Goal: Task Accomplishment & Management: Use online tool/utility

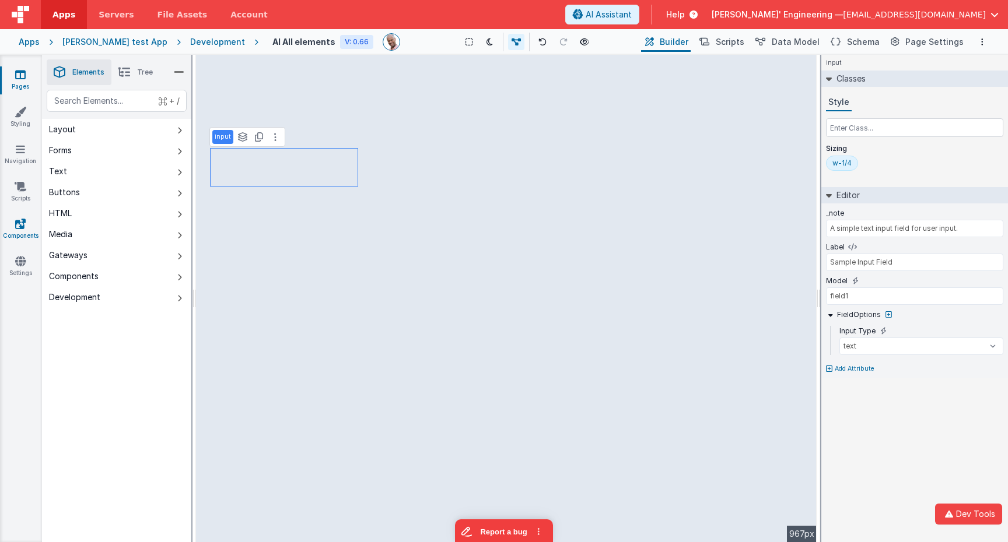
click at [17, 230] on link "Components" at bounding box center [20, 229] width 42 height 23
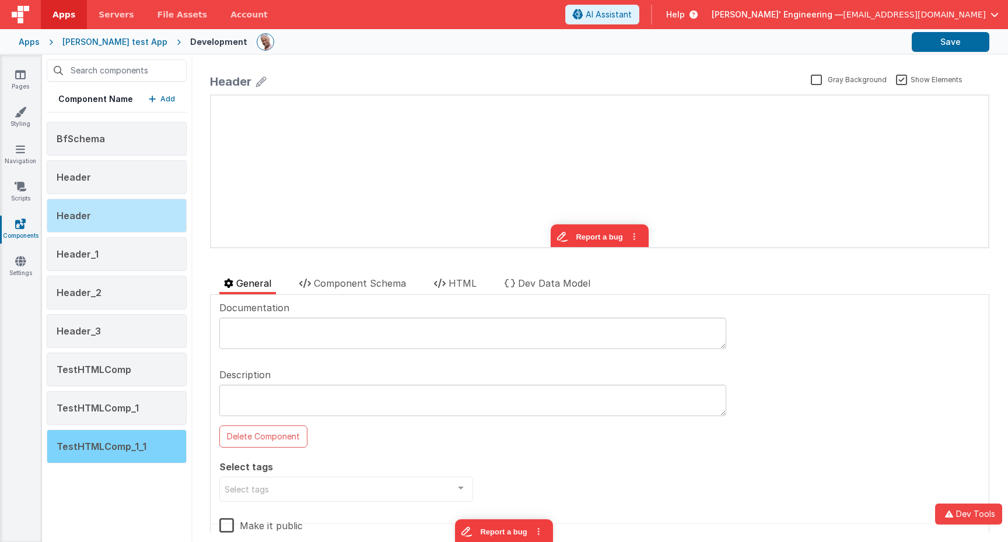
click at [133, 446] on span "TestHTMLComp_1_1" at bounding box center [102, 447] width 90 height 12
type textarea "This is a test component with a description This is a test component with a des…"
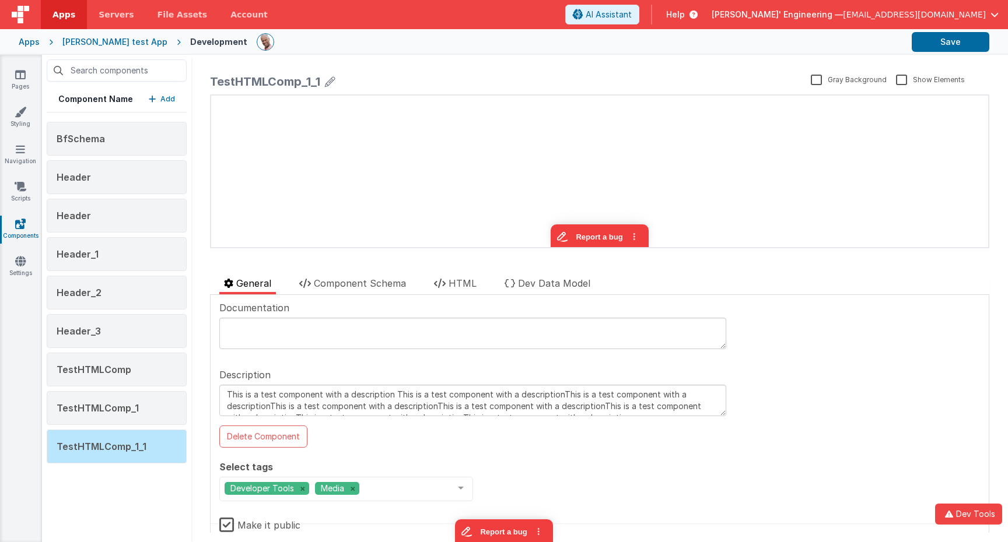
scroll to position [22, 0]
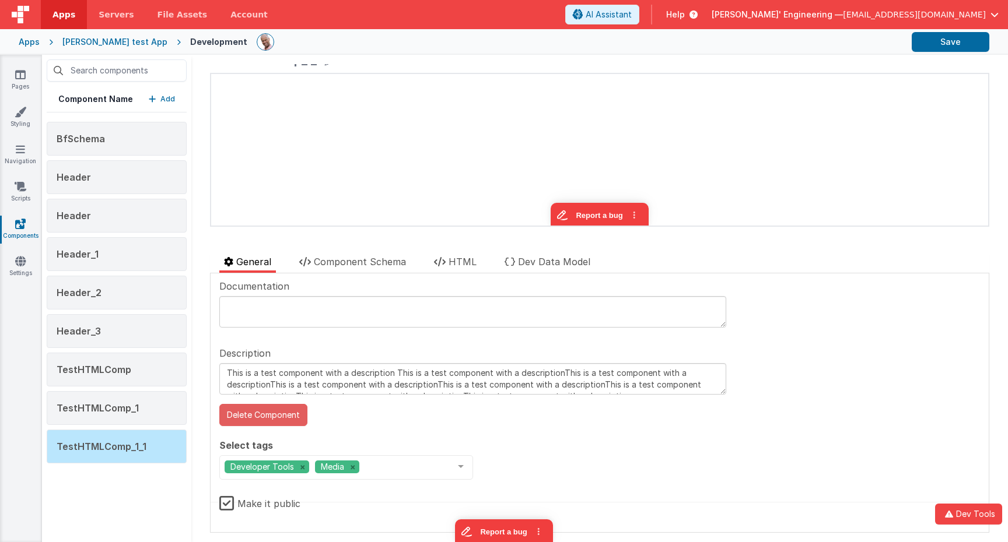
click at [261, 416] on button "Delete Component" at bounding box center [263, 415] width 88 height 22
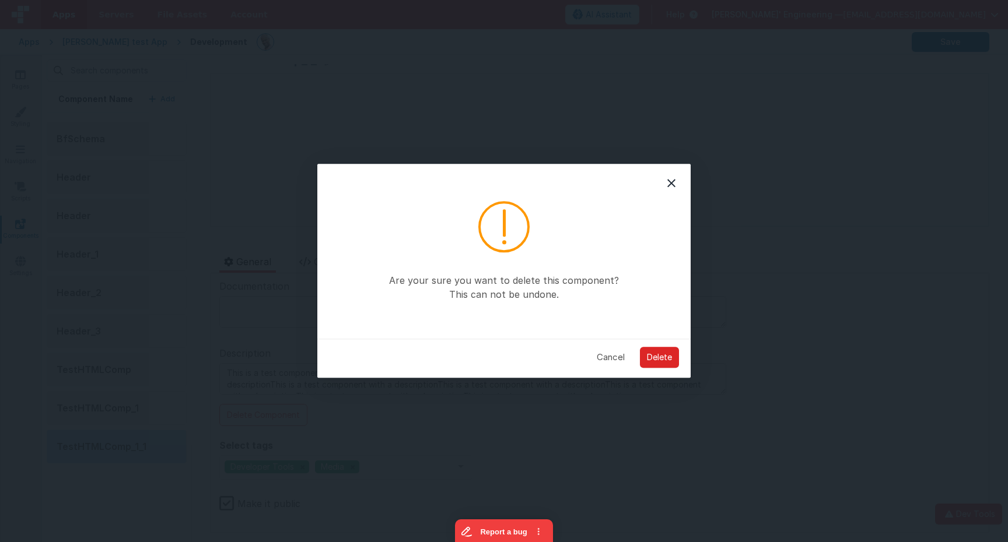
click at [654, 359] on button "Delete" at bounding box center [659, 357] width 39 height 21
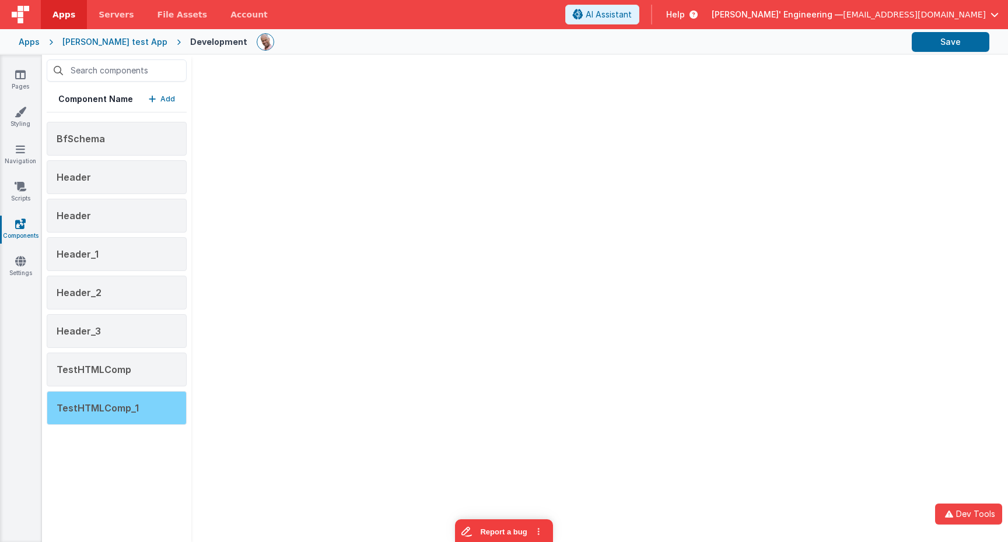
click at [174, 415] on div "TestHTMLComp_1" at bounding box center [117, 408] width 140 height 34
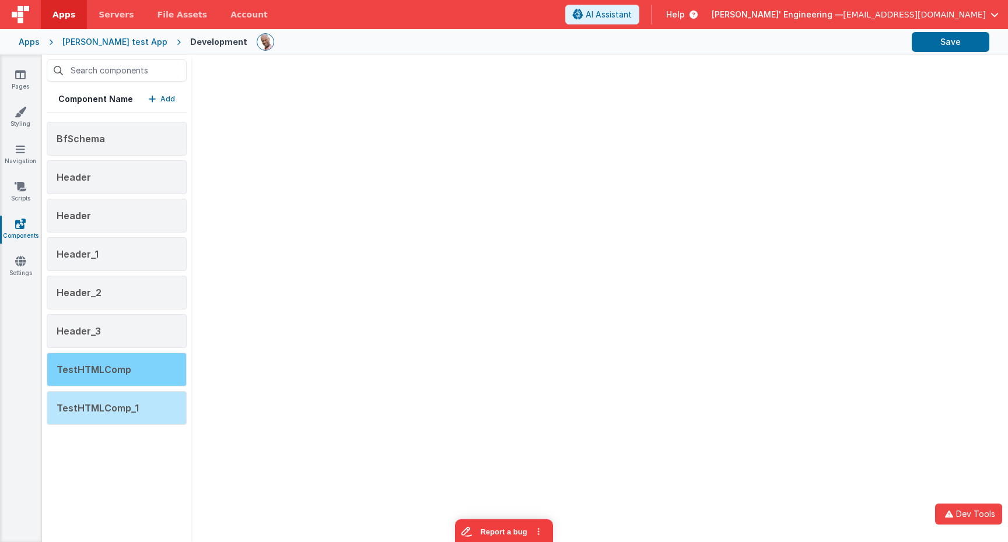
click at [153, 360] on div "TestHTMLComp" at bounding box center [117, 370] width 140 height 34
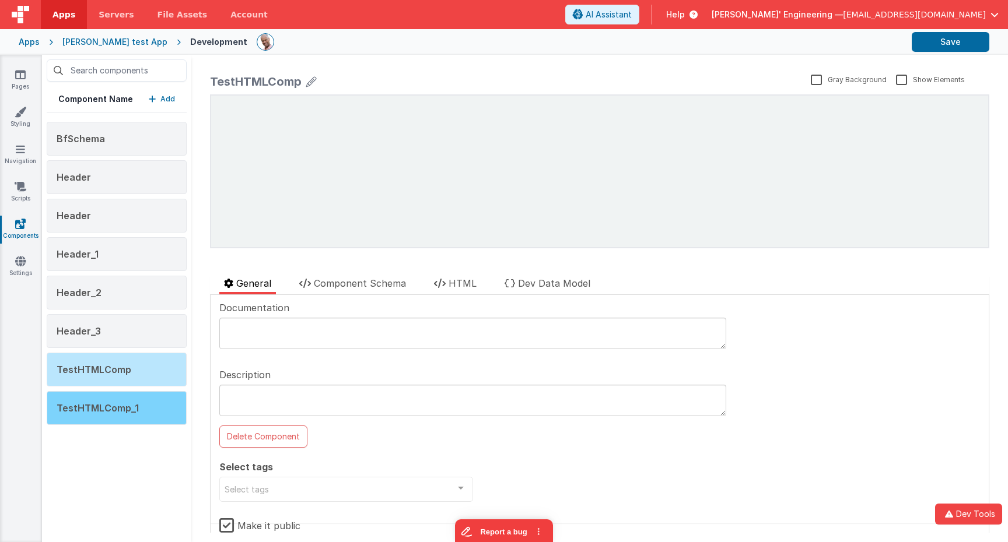
scroll to position [0, 0]
click at [144, 402] on div "TestHTMLComp_1" at bounding box center [117, 408] width 140 height 34
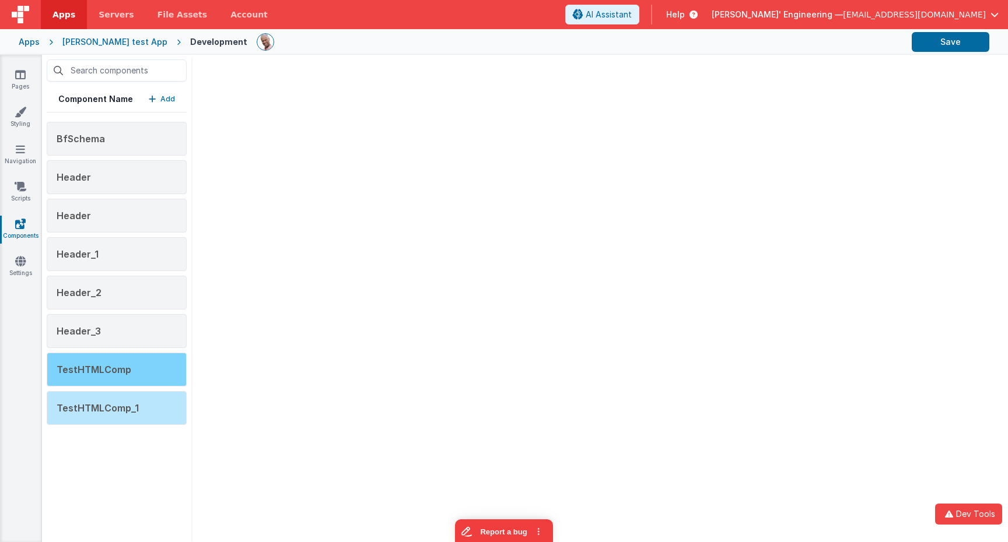
click at [114, 366] on span "TestHTMLComp" at bounding box center [94, 370] width 75 height 12
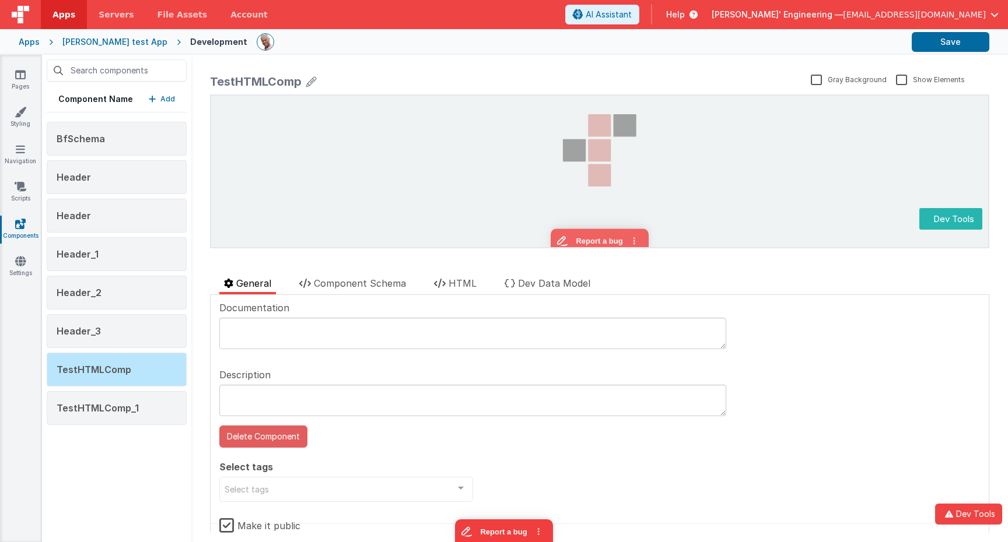
click at [278, 435] on button "Delete Component" at bounding box center [263, 437] width 88 height 22
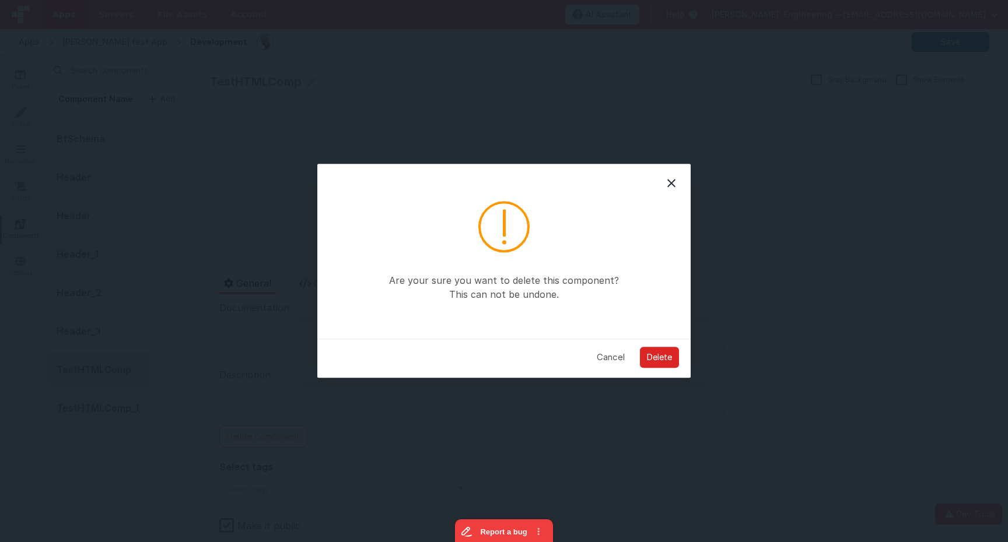
click at [650, 353] on button "Delete" at bounding box center [659, 357] width 39 height 21
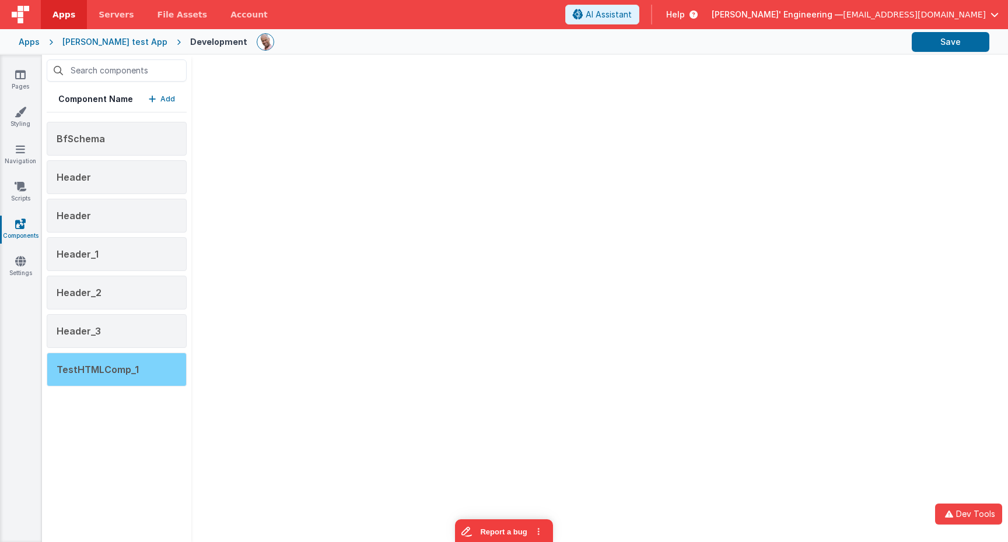
click at [136, 361] on div "TestHTMLComp_1" at bounding box center [117, 370] width 140 height 34
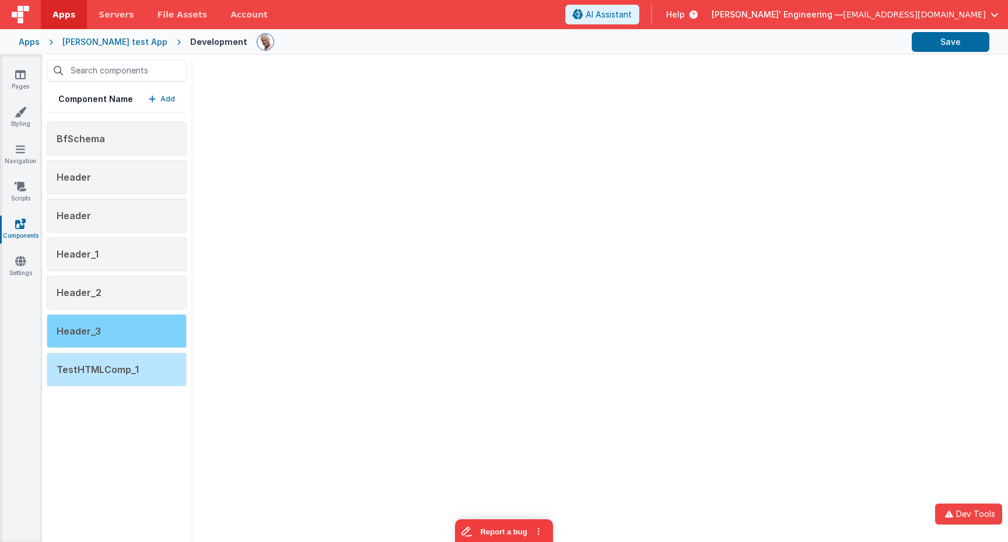
click at [135, 328] on div "Header_3" at bounding box center [117, 331] width 140 height 34
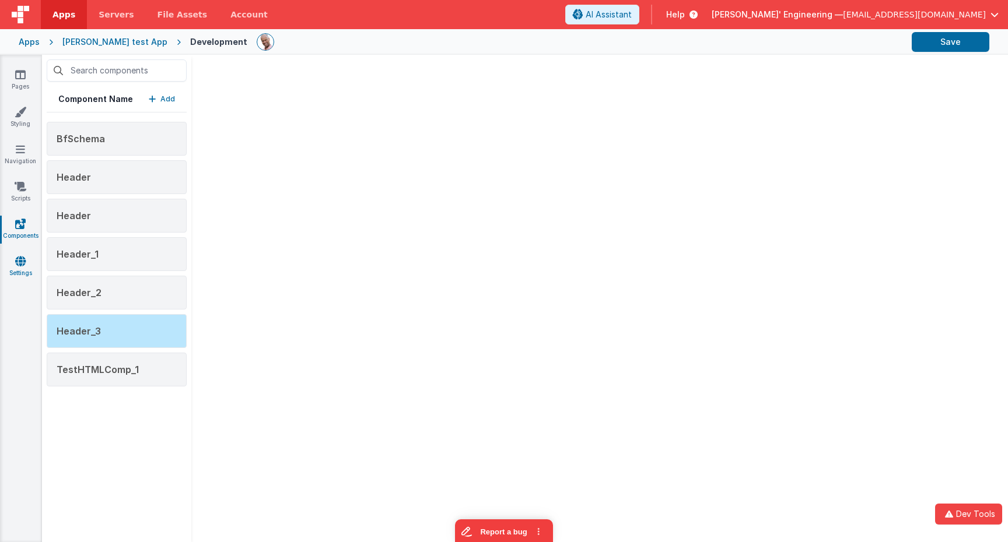
click at [16, 271] on link "Settings" at bounding box center [20, 266] width 42 height 23
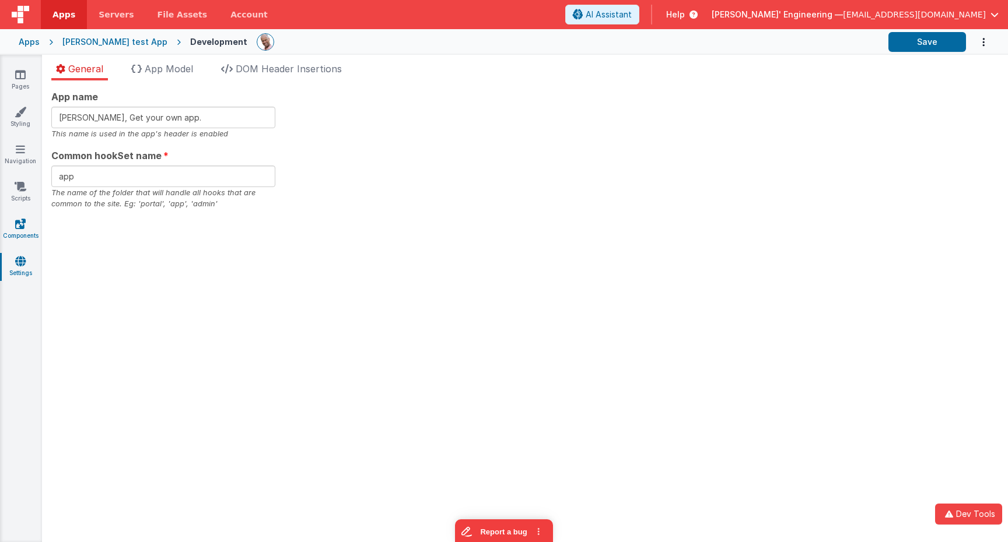
click at [24, 226] on icon at bounding box center [20, 224] width 10 height 12
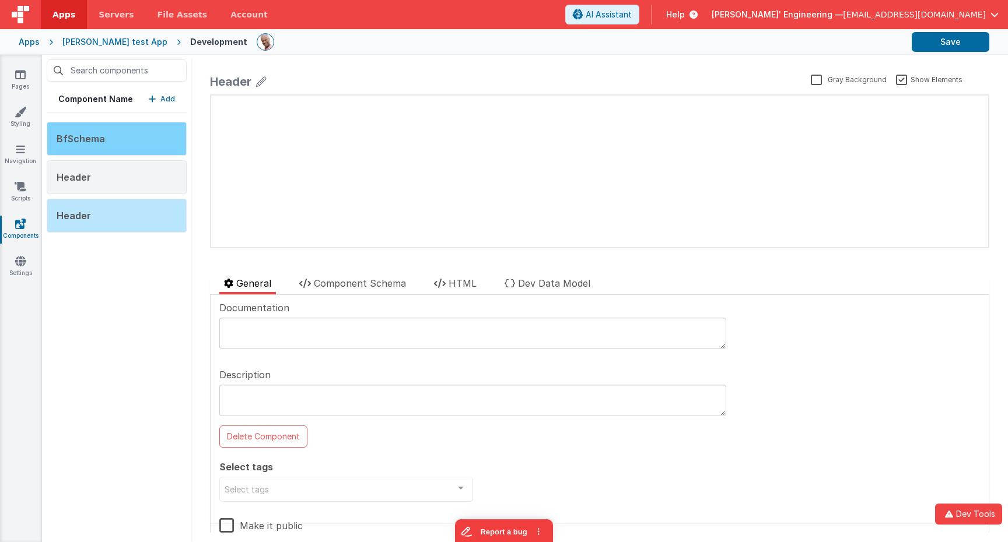
click at [136, 132] on div "BfSchema" at bounding box center [117, 139] width 140 height 34
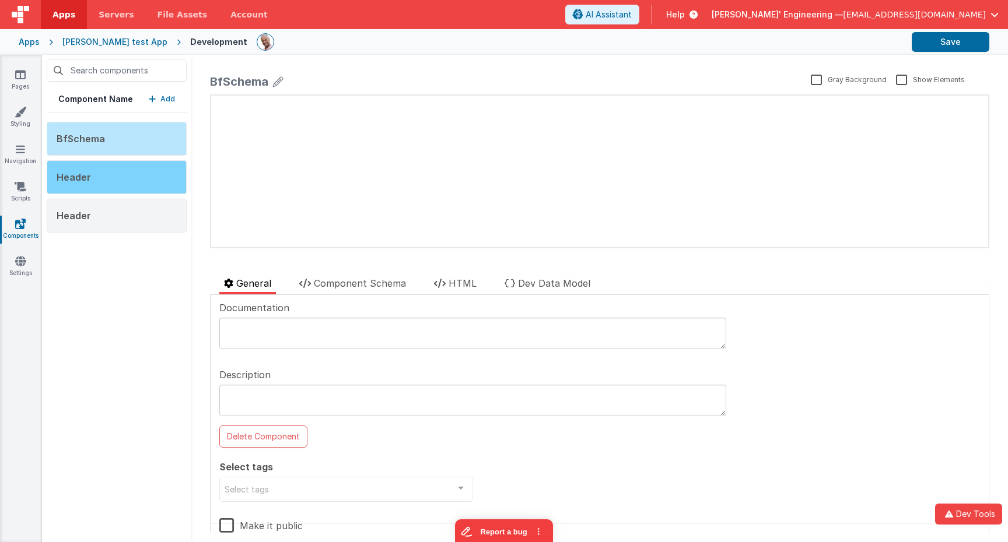
click at [114, 174] on div "Header" at bounding box center [117, 177] width 140 height 34
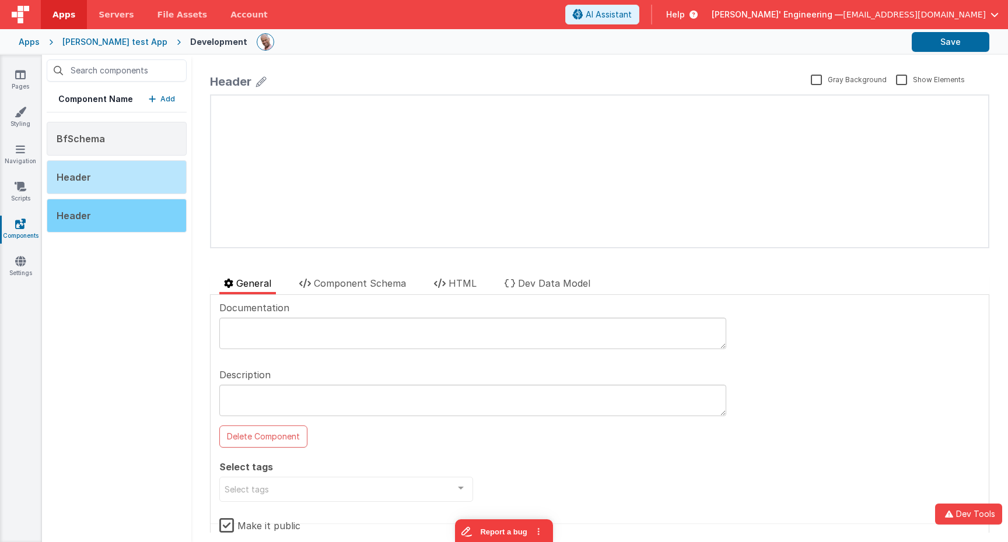
click at [114, 220] on div "Header" at bounding box center [117, 216] width 140 height 34
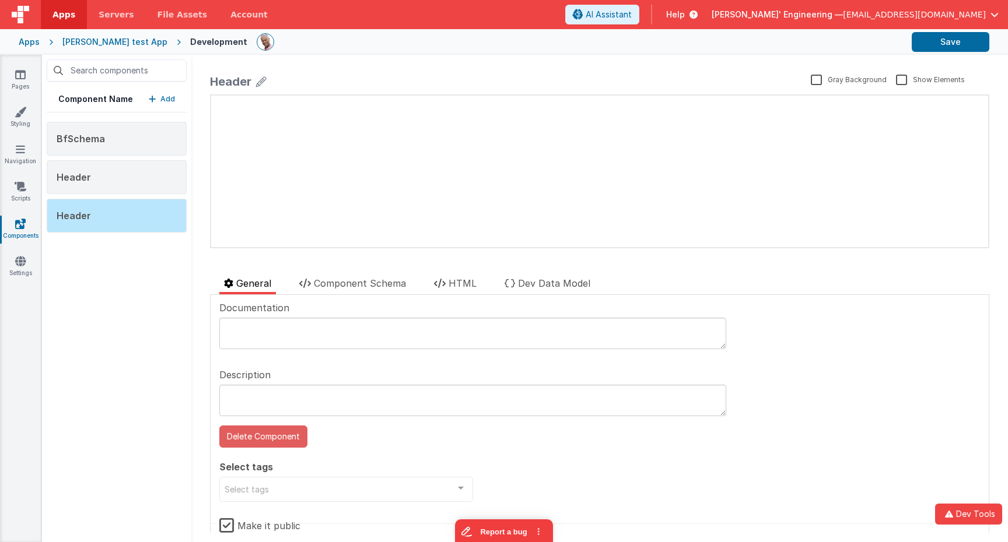
click at [268, 437] on button "Delete Component" at bounding box center [263, 437] width 88 height 22
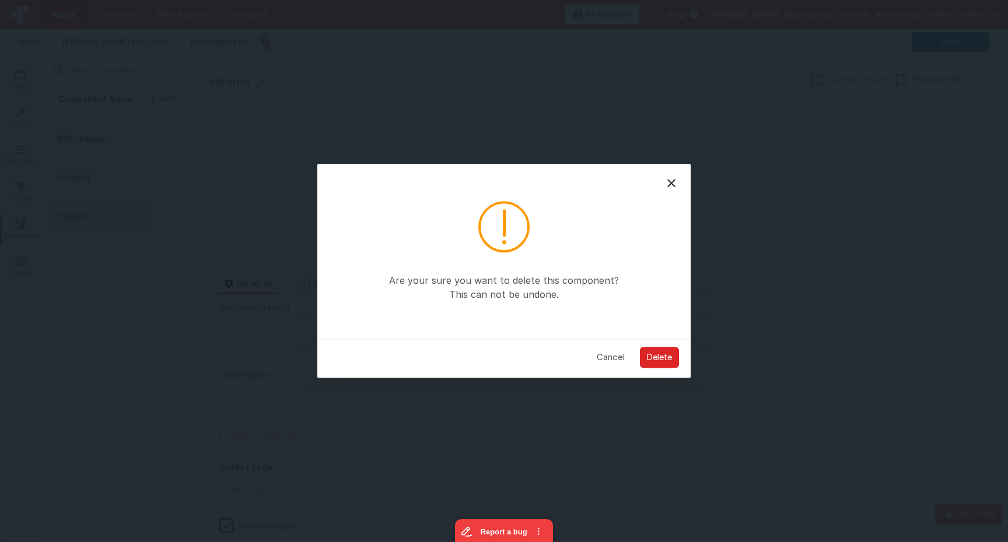
click at [663, 359] on button "Delete" at bounding box center [659, 357] width 39 height 21
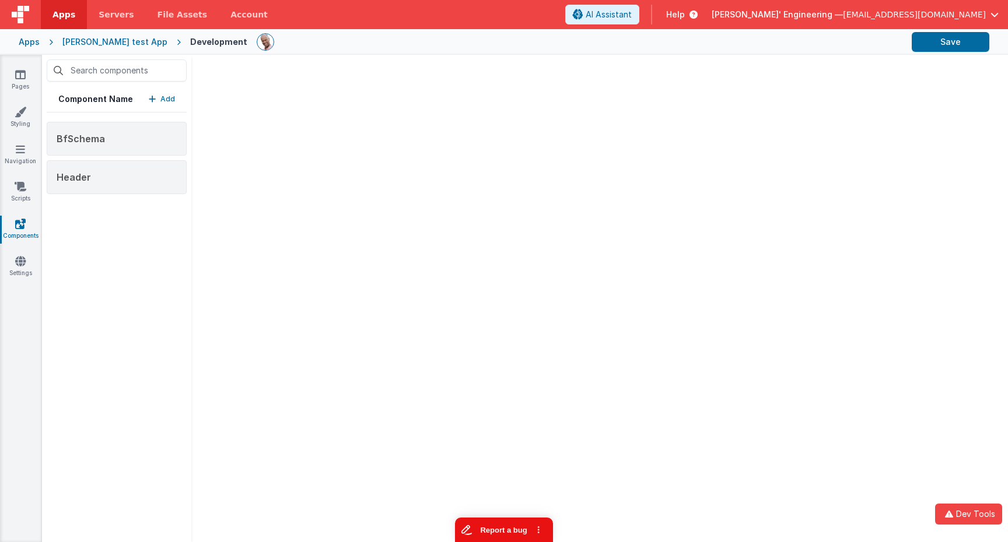
click at [495, 528] on button "Report a bug" at bounding box center [504, 530] width 98 height 24
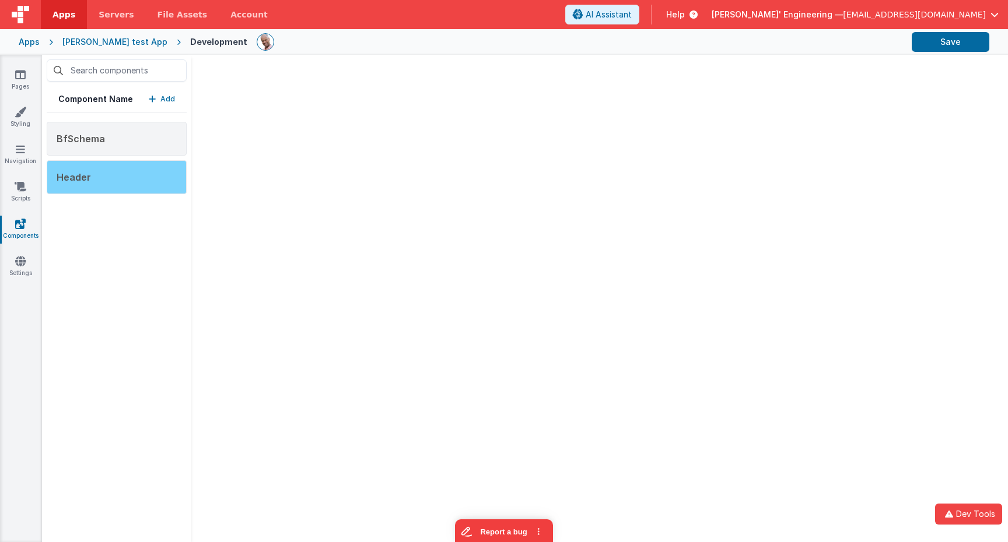
drag, startPoint x: 178, startPoint y: 250, endPoint x: 145, endPoint y: 185, distance: 72.5
click at [145, 183] on div "Component Name Add BfSchema Header" at bounding box center [525, 299] width 966 height 488
click at [158, 183] on div "Header" at bounding box center [117, 177] width 140 height 34
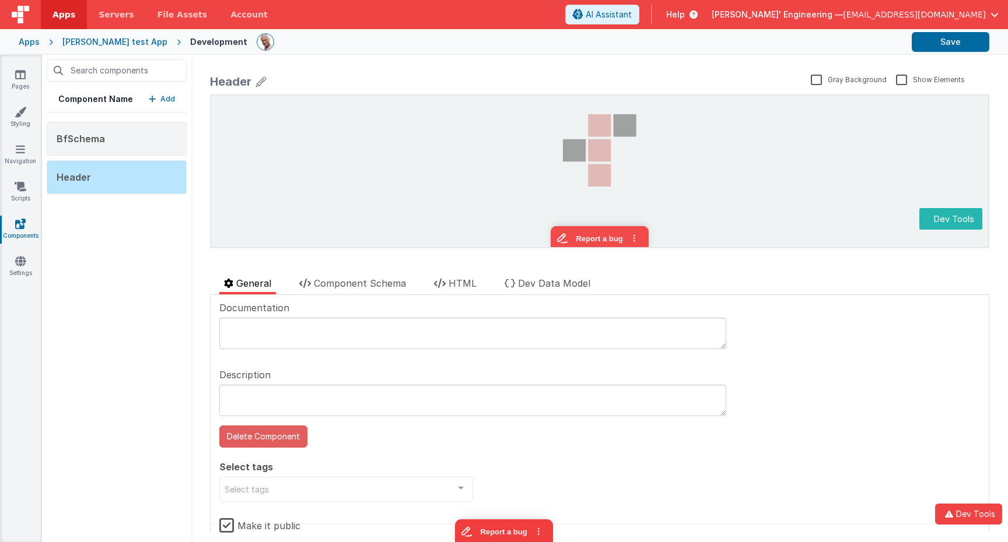
click at [273, 436] on button "Delete Component" at bounding box center [263, 437] width 88 height 22
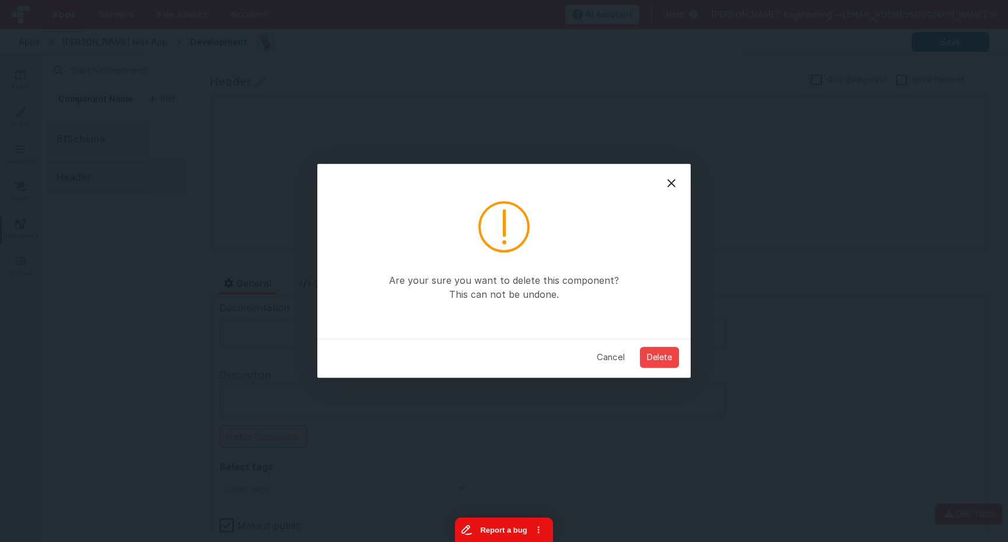
click at [493, 528] on button "Report a bug" at bounding box center [504, 530] width 98 height 24
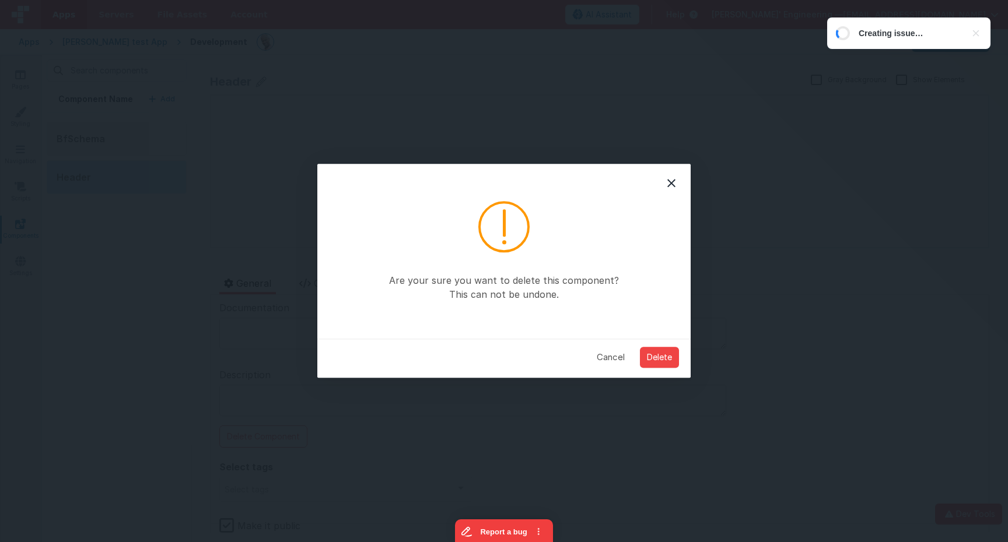
click at [677, 182] on icon at bounding box center [671, 183] width 14 height 14
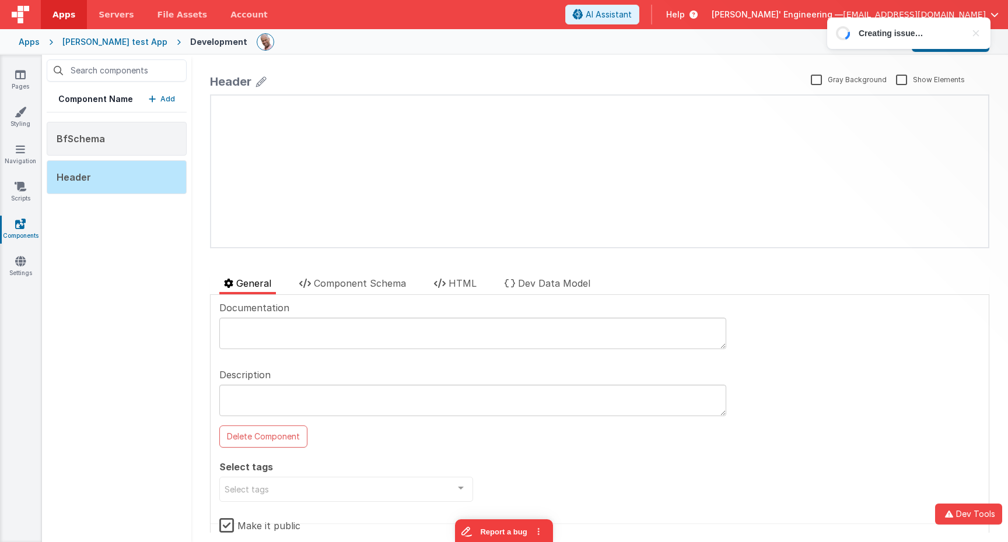
click at [393, 153] on div "update page model (See schema to hide after dev) { "component": { "comp": { "fi…" at bounding box center [599, 172] width 777 height 152
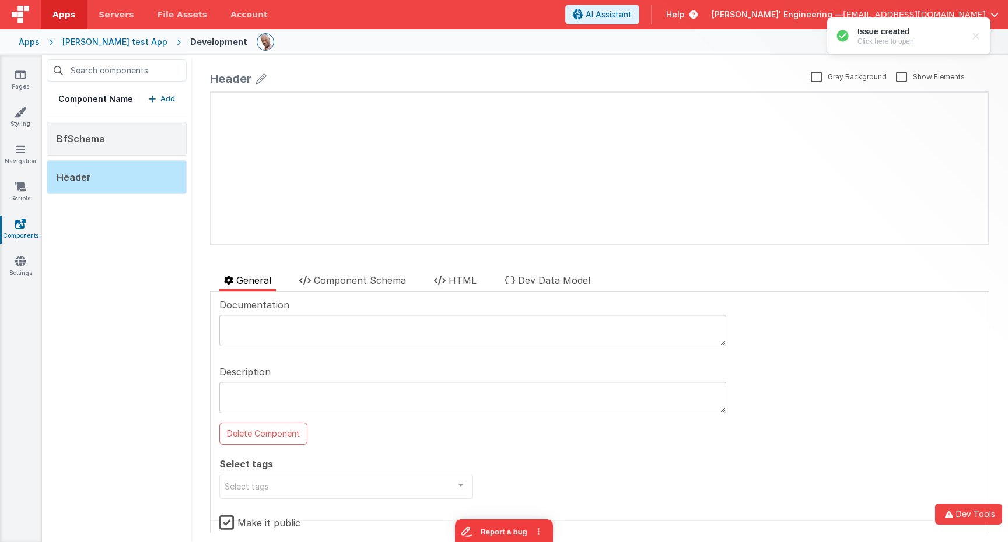
click at [170, 100] on p "Add" at bounding box center [167, 99] width 15 height 12
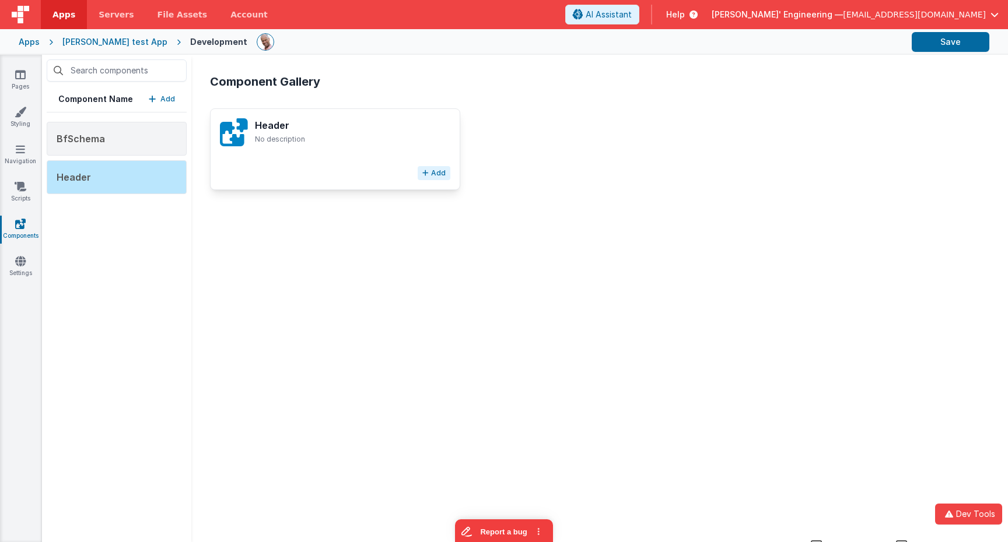
click at [435, 171] on button "Add" at bounding box center [434, 173] width 33 height 14
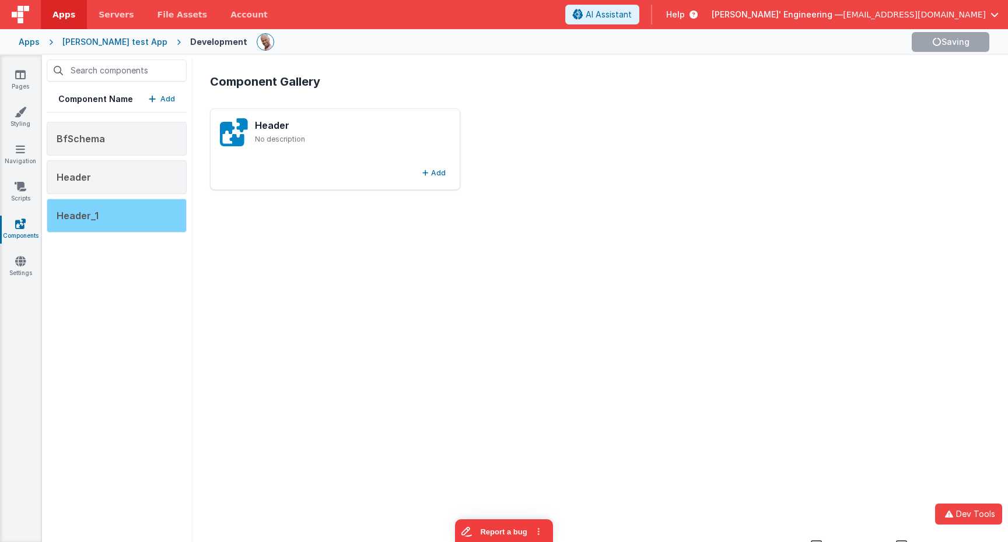
click at [145, 213] on div "Header_1" at bounding box center [117, 216] width 140 height 34
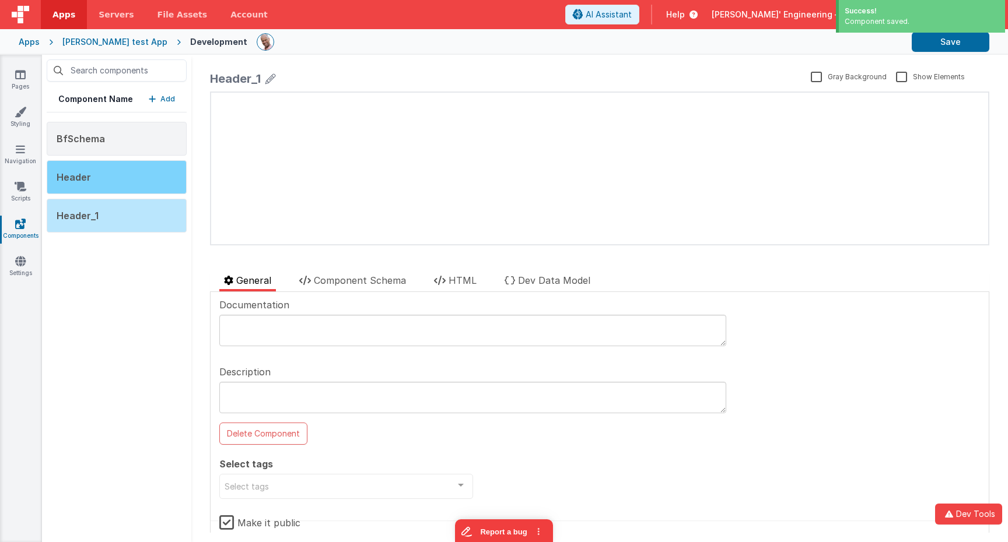
click at [138, 181] on div "Header" at bounding box center [117, 177] width 140 height 34
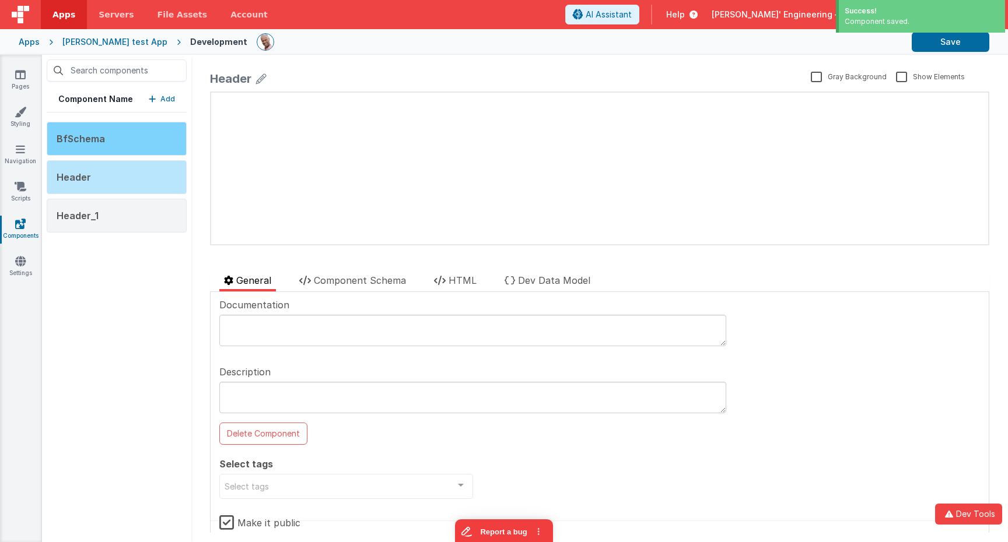
click at [141, 139] on div "BfSchema" at bounding box center [117, 139] width 140 height 34
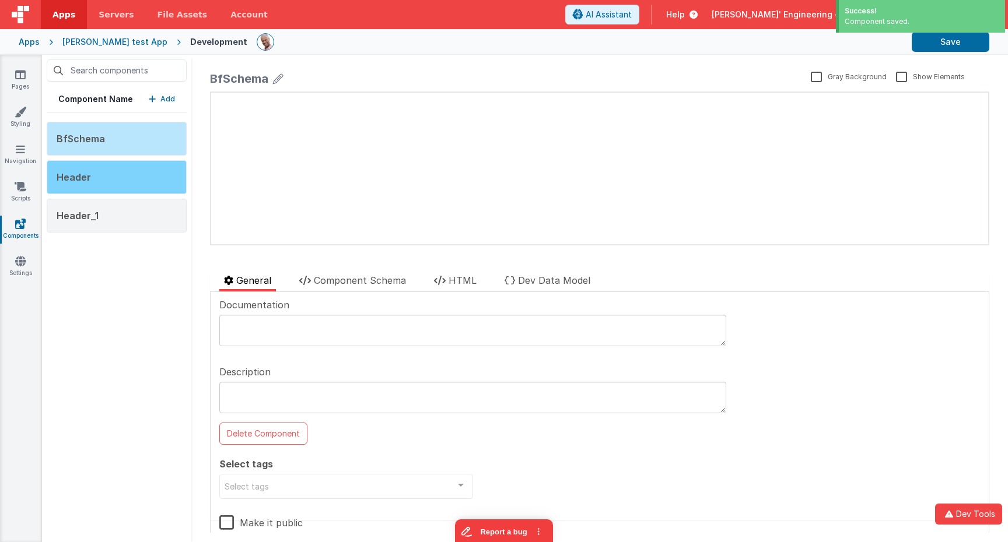
click at [142, 178] on div "Header" at bounding box center [117, 177] width 140 height 34
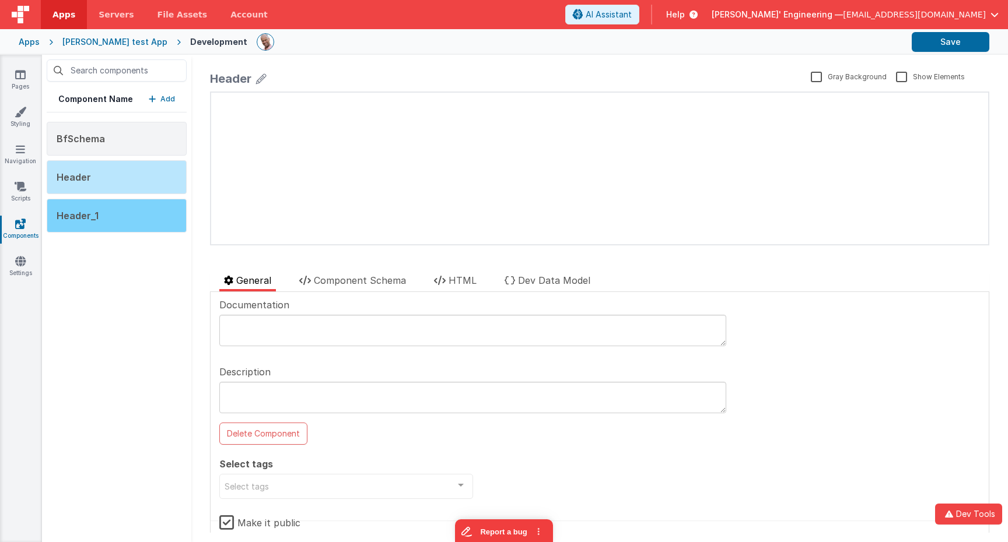
click at [142, 208] on div "Header_1" at bounding box center [117, 216] width 140 height 34
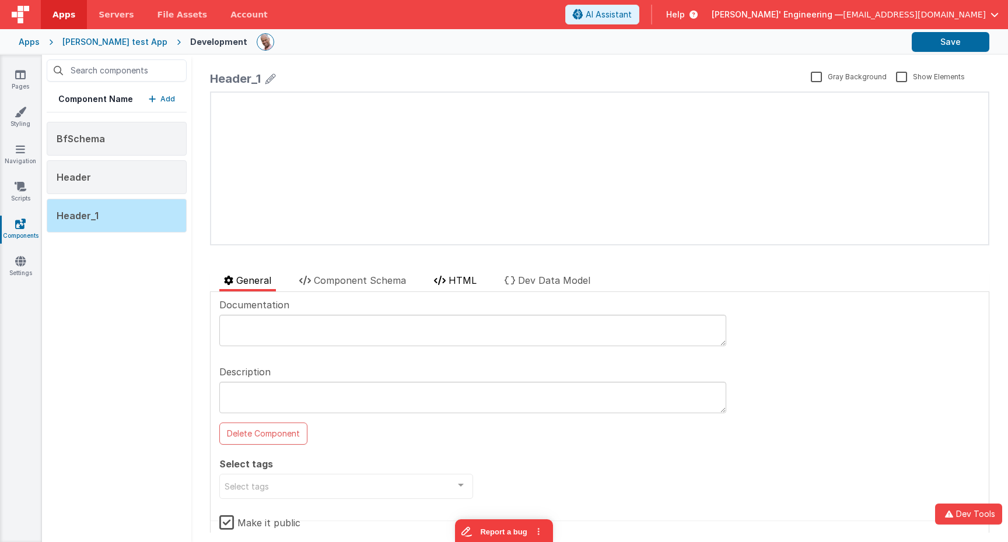
click at [471, 283] on span "HTML" at bounding box center [463, 281] width 28 height 12
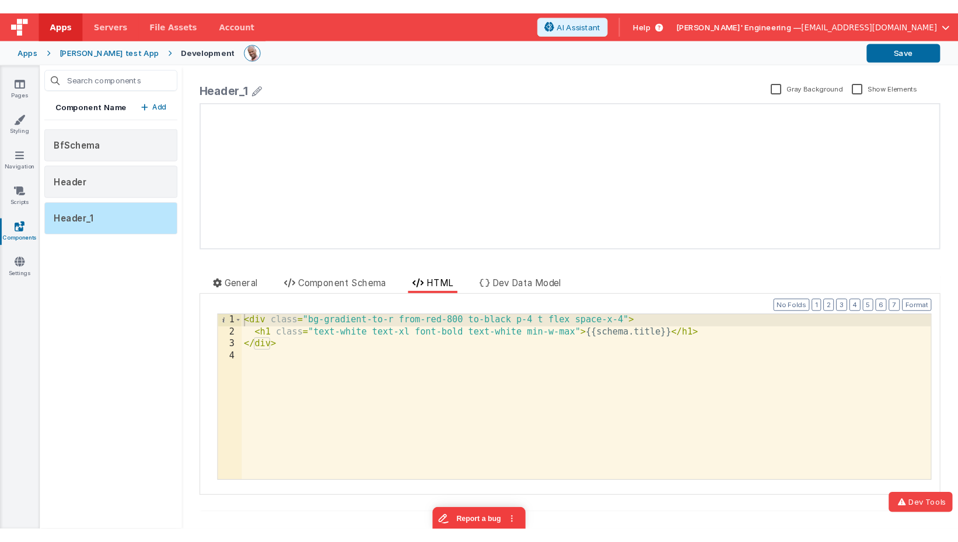
scroll to position [0, 0]
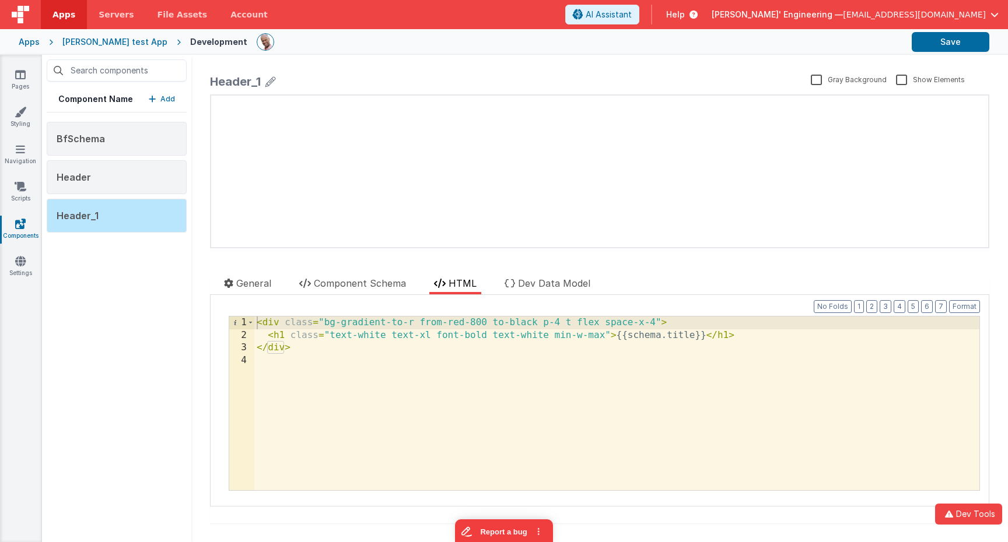
click at [485, 380] on div "< div class = "bg-gradient-to-r from-red-800 to-black p-4 t flex space-x-4" > <…" at bounding box center [616, 416] width 725 height 199
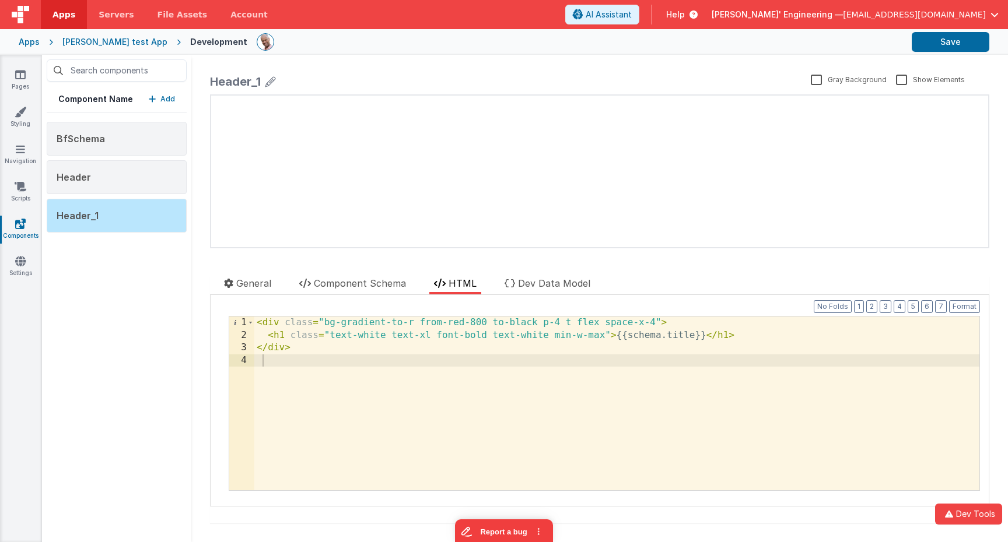
click at [439, 226] on div "update page model (See schema to hide after dev) { "component": { "comp": { "fi…" at bounding box center [599, 172] width 777 height 152
click at [127, 166] on div "Header" at bounding box center [117, 177] width 140 height 34
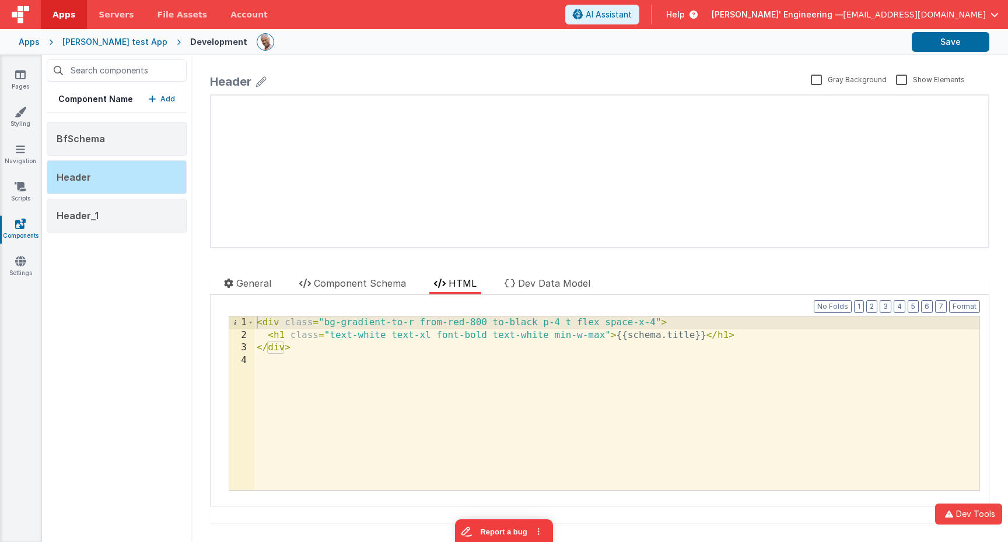
click at [372, 381] on div "< div class = "bg-gradient-to-r from-red-800 to-black p-4 t flex space-x-4" > <…" at bounding box center [616, 416] width 725 height 199
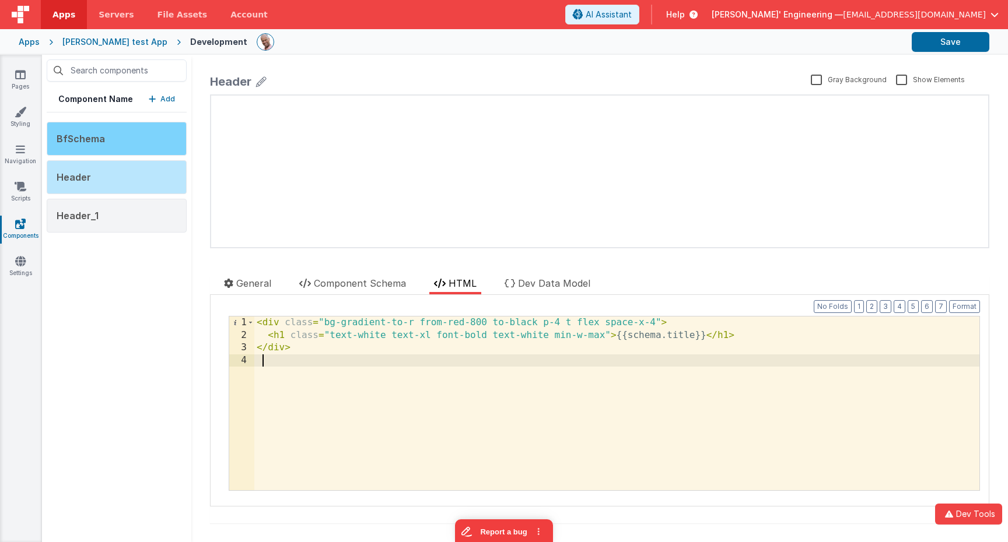
click at [115, 146] on div "BfSchema" at bounding box center [117, 139] width 140 height 34
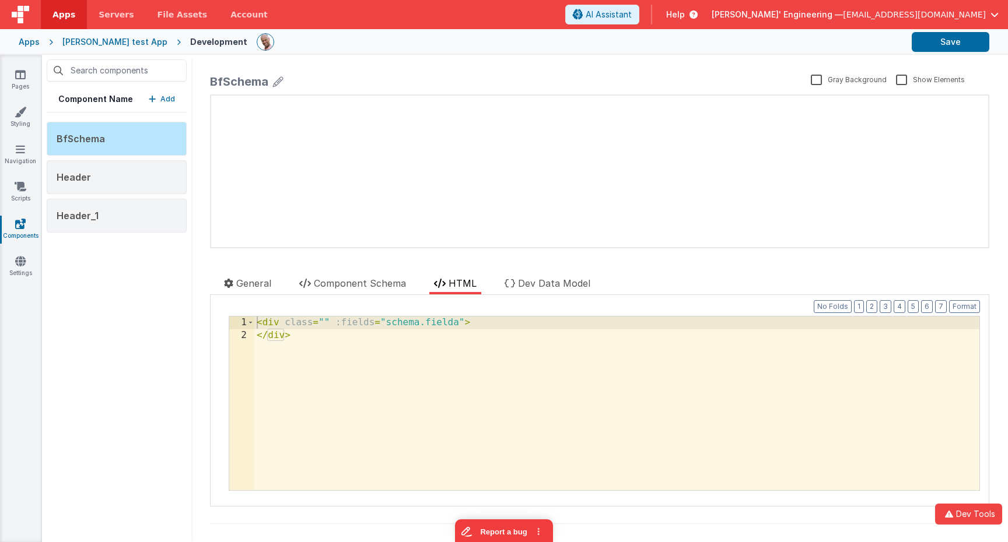
click at [345, 382] on div "< div class = "" :fields = "schema.fielda" > </ div >" at bounding box center [616, 416] width 725 height 199
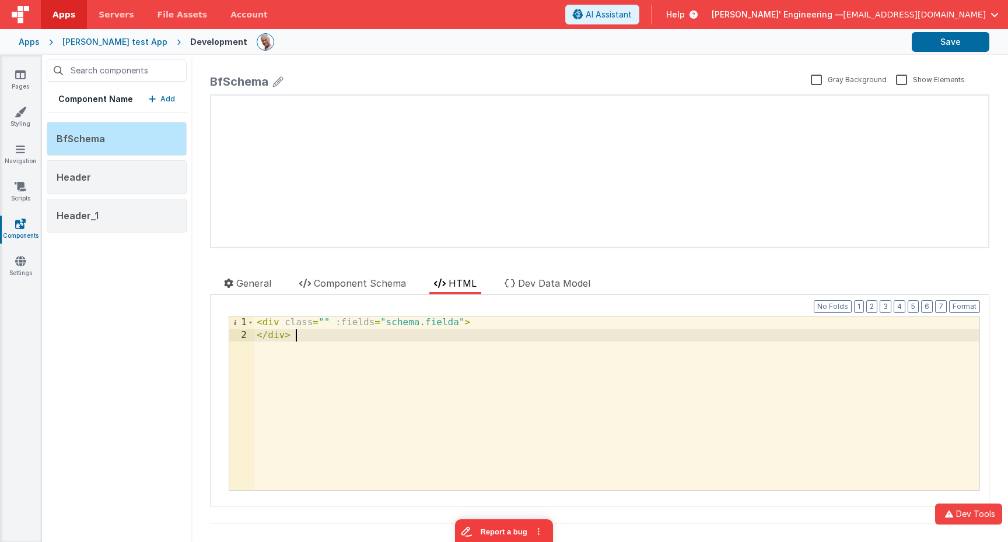
click at [470, 191] on div "update page model (See schema to hide after dev) { "component": { "comp": { "ht…" at bounding box center [599, 172] width 777 height 152
click at [803, 127] on div "update page model (See schema to hide after dev) { "component": { "comp": { "ht…" at bounding box center [599, 172] width 777 height 152
click at [1002, 62] on div "BfSchema Gray Background Show Elements General Component Schema HTML Dev Data M…" at bounding box center [599, 299] width 817 height 488
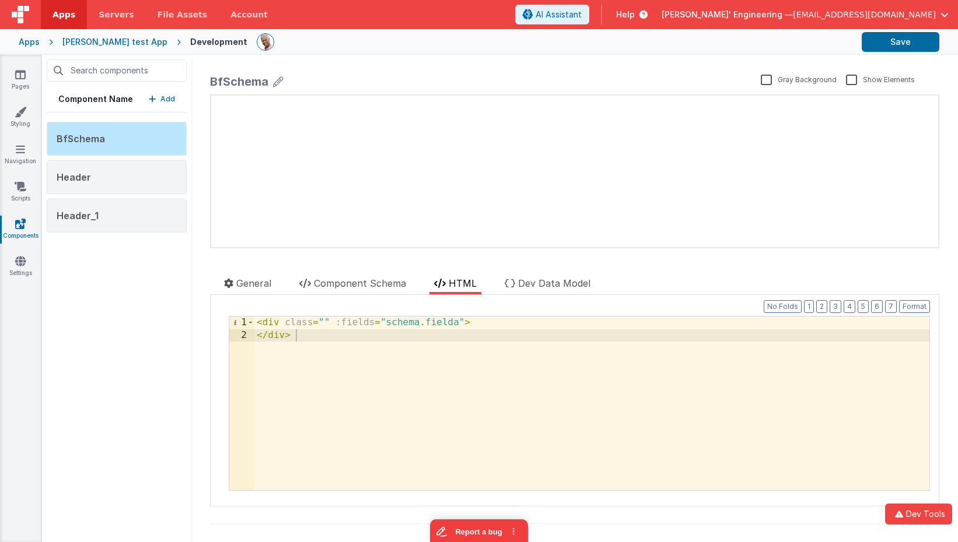
click at [322, 151] on div "update page model (See schema to hide after dev) { "component": { "comp": { "ht…" at bounding box center [574, 172] width 727 height 152
click at [34, 41] on div "Apps" at bounding box center [29, 42] width 21 height 12
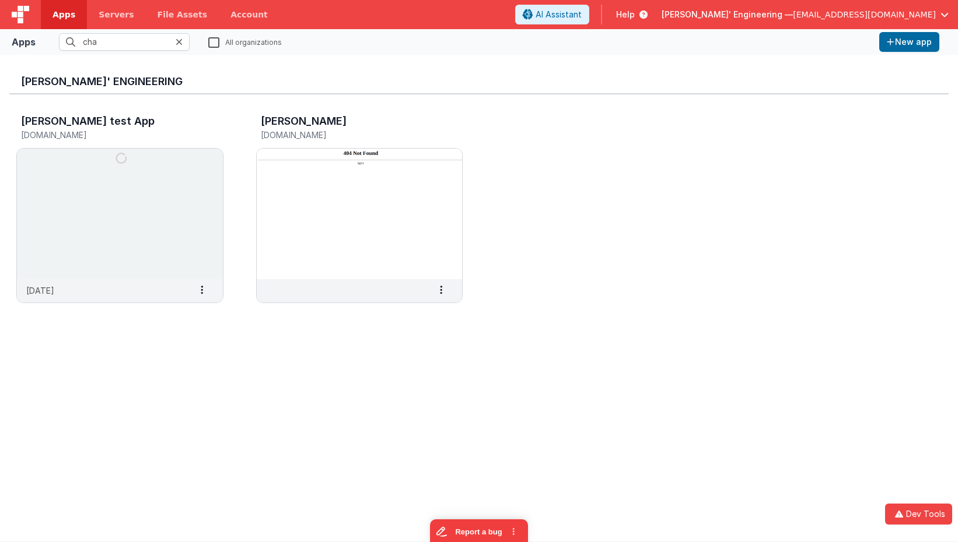
click at [182, 41] on icon at bounding box center [179, 41] width 7 height 9
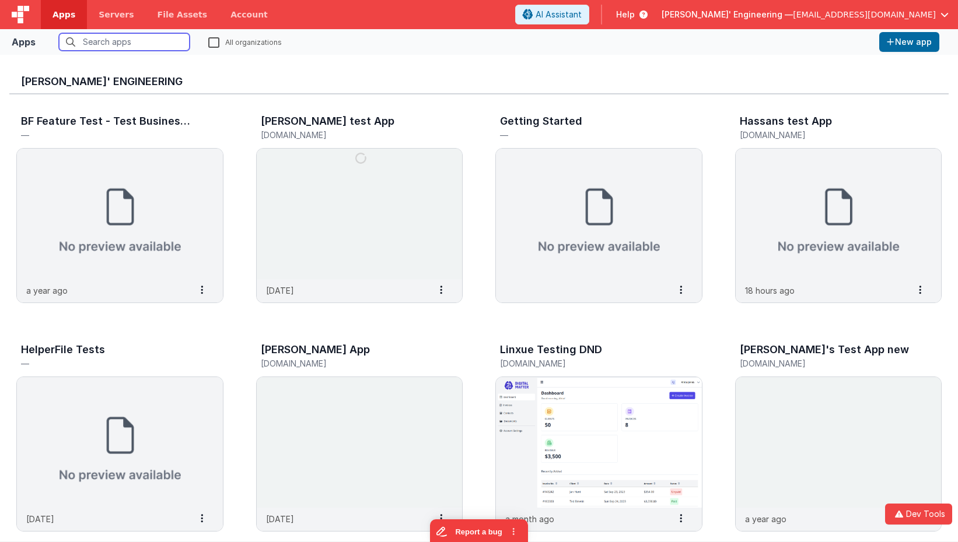
click at [161, 41] on input "text" at bounding box center [124, 41] width 131 height 17
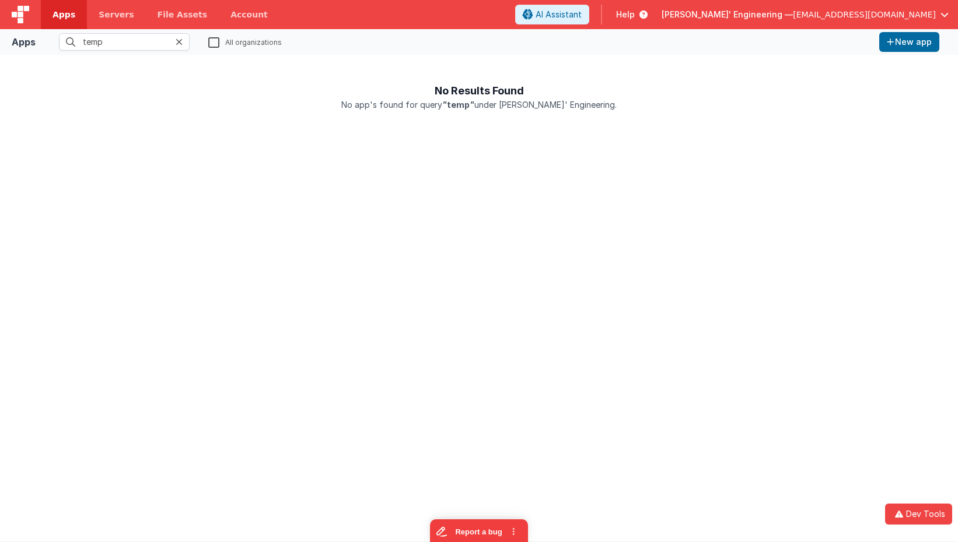
click at [216, 43] on label "All organizations" at bounding box center [244, 41] width 73 height 11
click at [0, 0] on input "All organizations" at bounding box center [0, 0] width 0 height 0
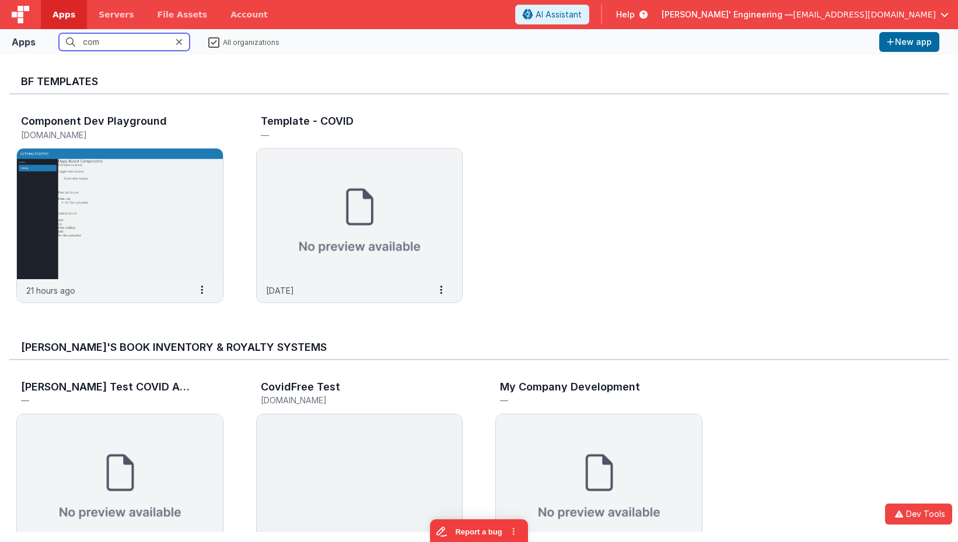
type input "comp"
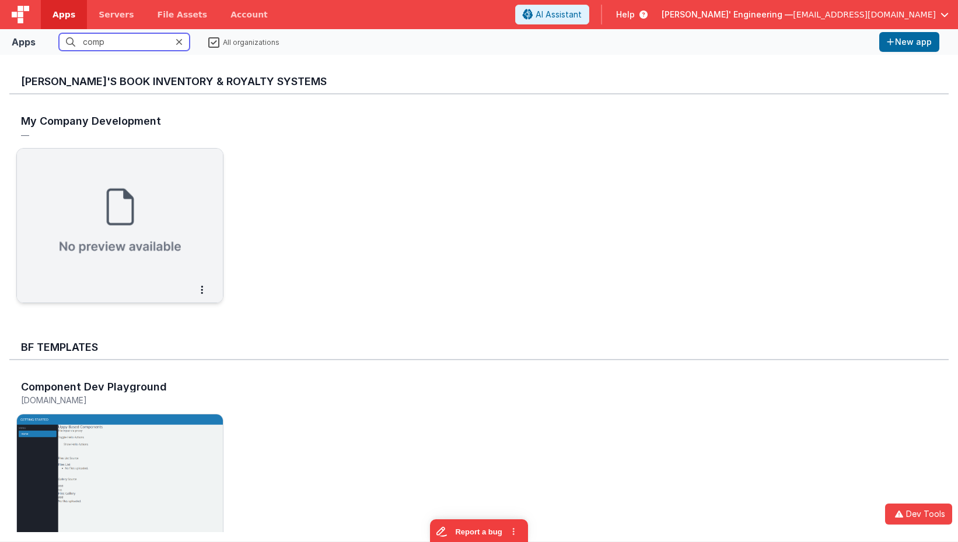
scroll to position [64, 0]
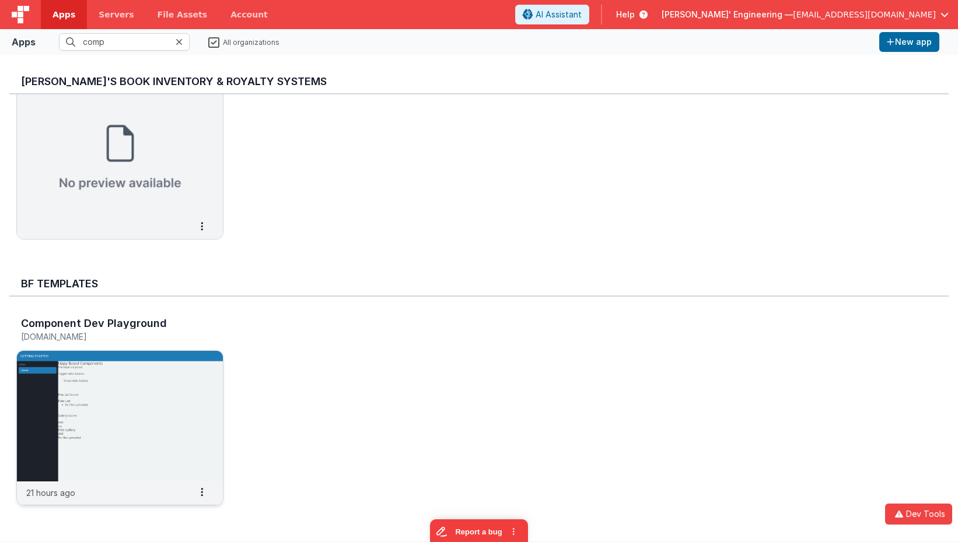
click at [178, 414] on img at bounding box center [120, 416] width 206 height 131
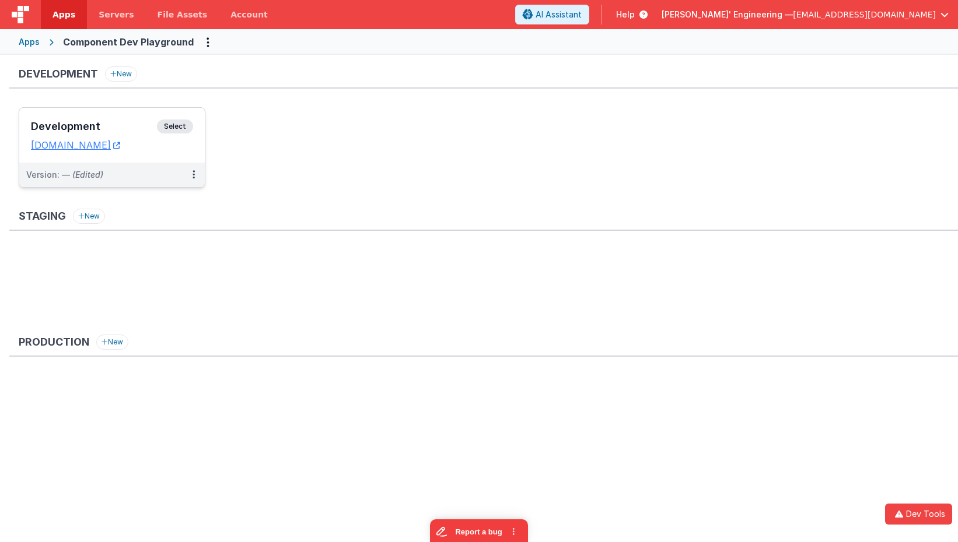
click at [201, 119] on div "Development Select URLs componentdevplaygrounddev.fmbetterforms.com" at bounding box center [111, 135] width 185 height 55
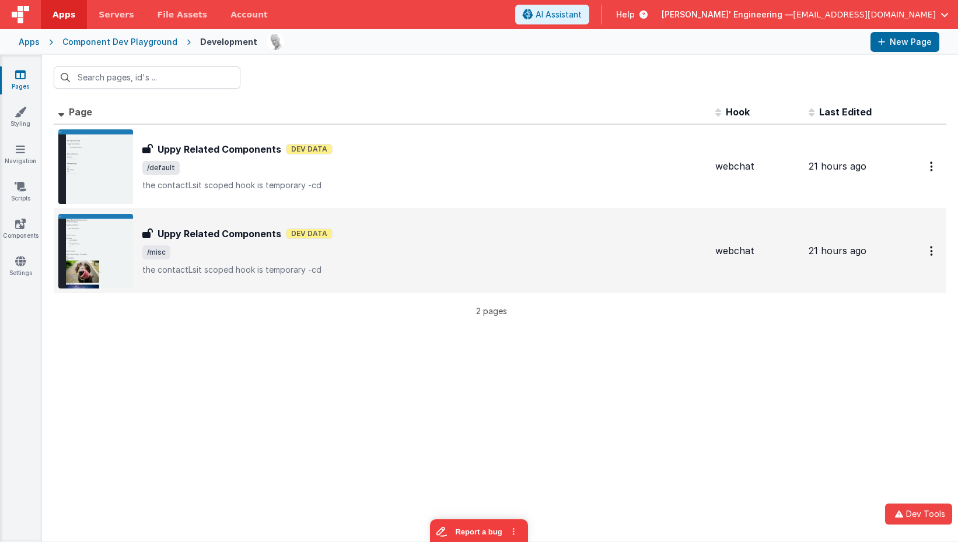
click at [258, 251] on span "/misc" at bounding box center [423, 253] width 563 height 14
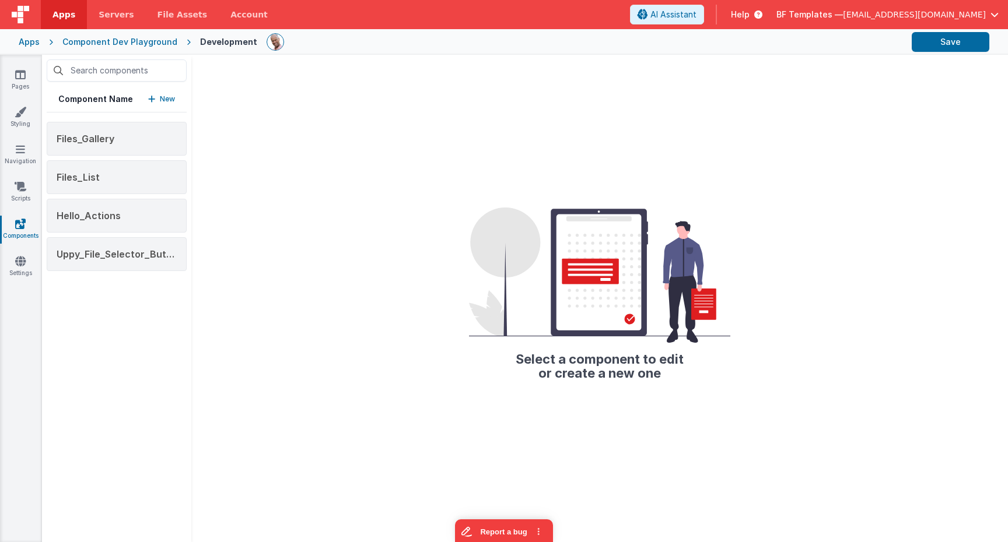
click at [139, 324] on div "Component Name New Files_Gallery Files_List Hello_Actions Uppy_File_Selector_Bu…" at bounding box center [116, 299] width 149 height 488
click at [18, 78] on icon at bounding box center [20, 75] width 10 height 12
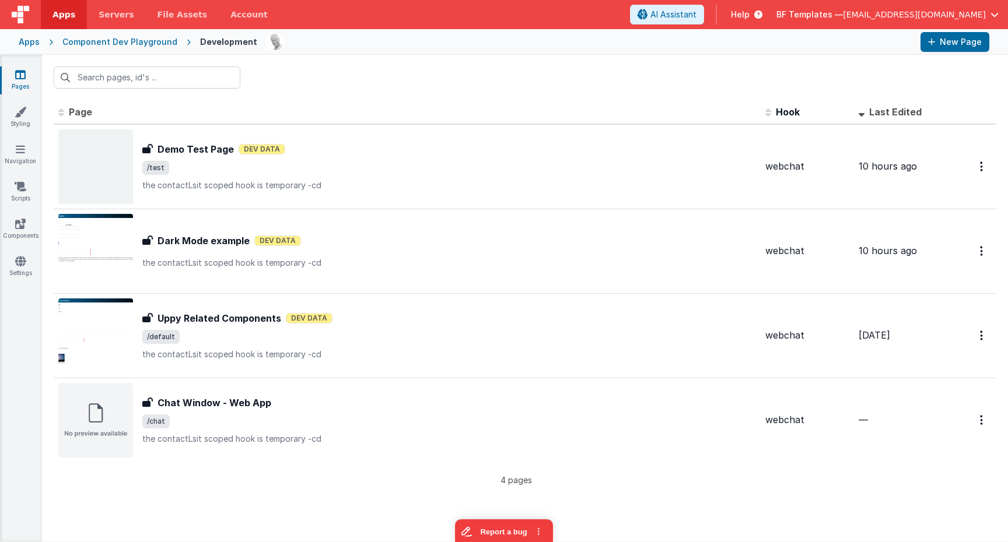
click at [32, 43] on div "Apps" at bounding box center [29, 42] width 21 height 12
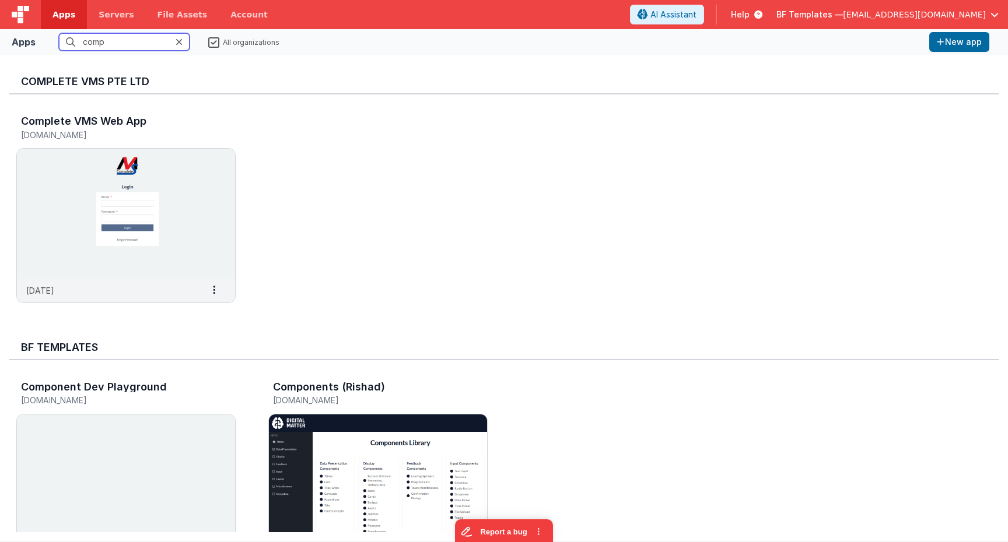
type input "c"
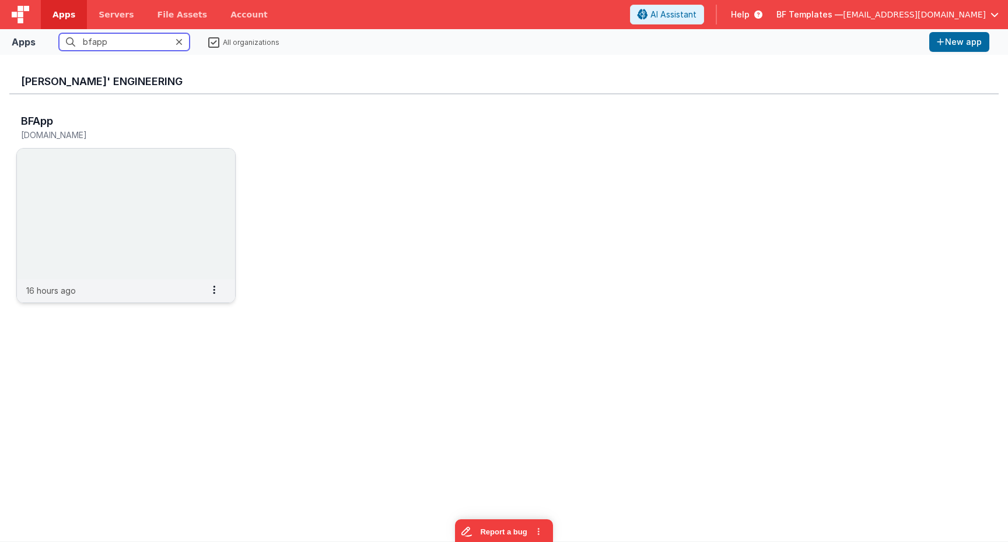
type input "bfapp"
click at [145, 180] on img at bounding box center [126, 214] width 218 height 131
